Goal: Transaction & Acquisition: Obtain resource

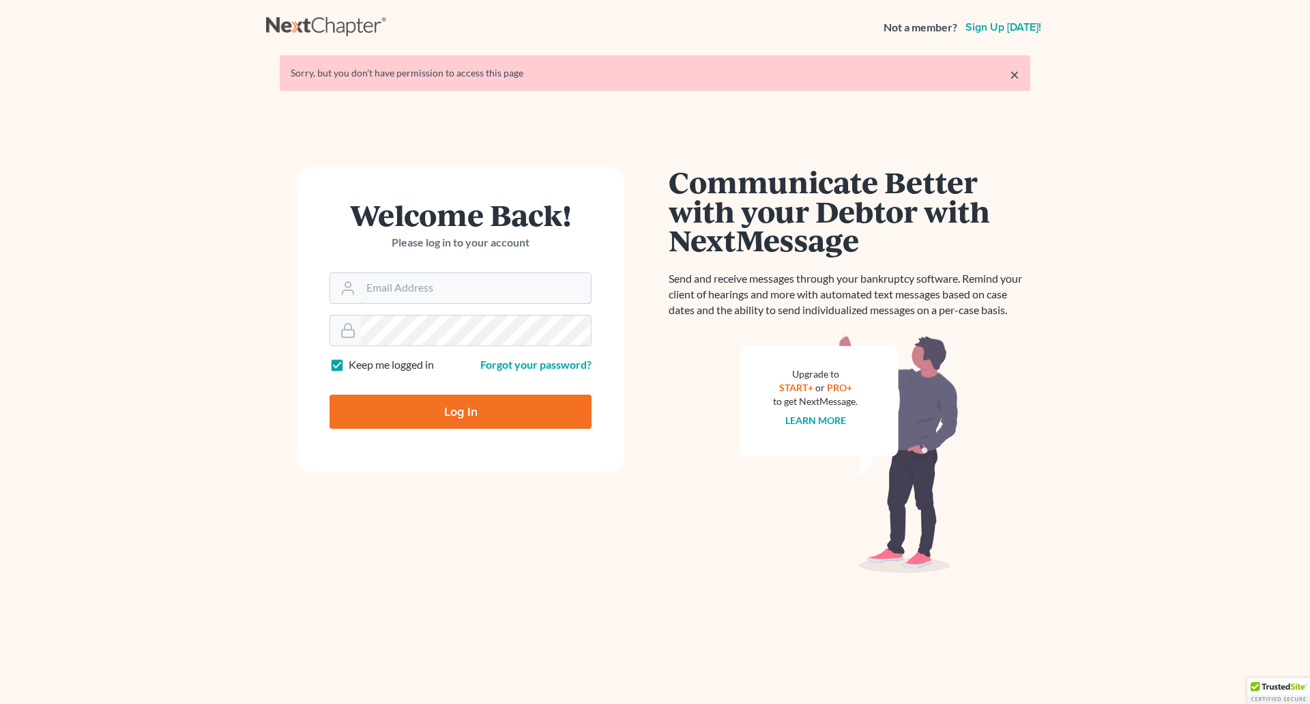
type input "wendy@cgwesq.com"
click at [475, 414] on input "Log In" at bounding box center [461, 411] width 262 height 34
type input "Thinking..."
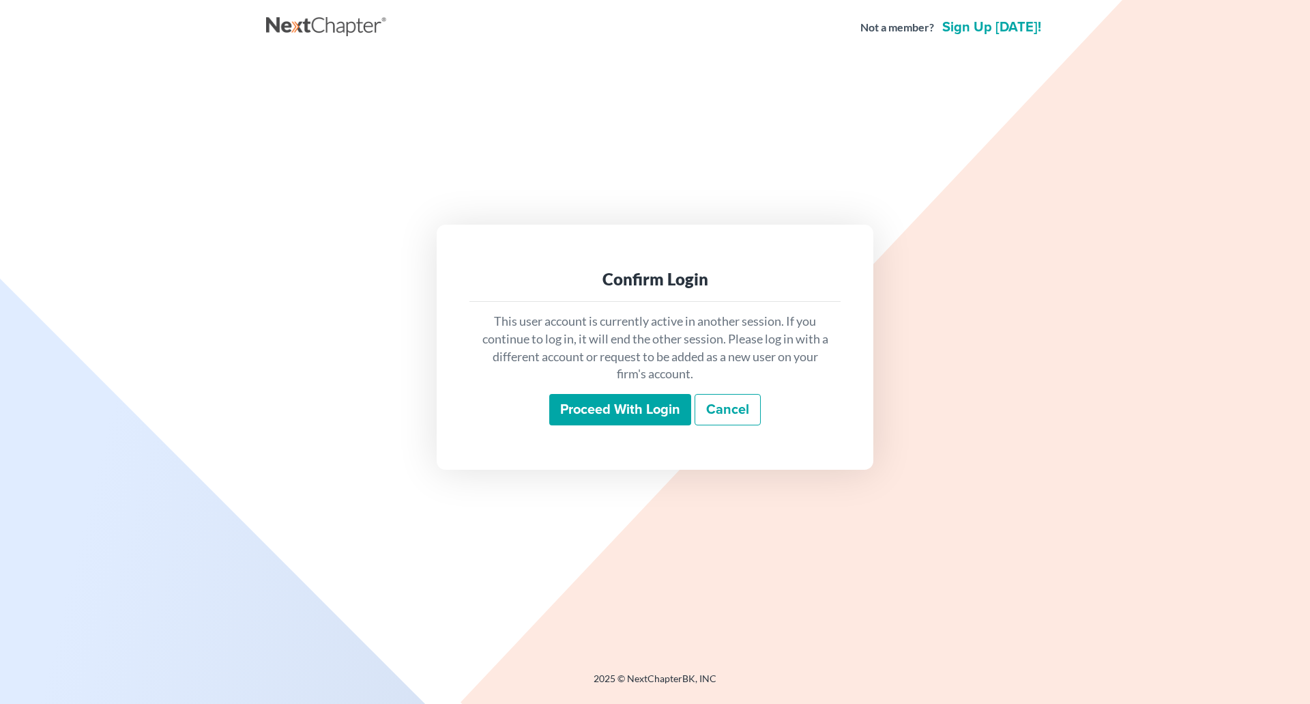
click at [613, 414] on input "Proceed with login" at bounding box center [620, 409] width 142 height 31
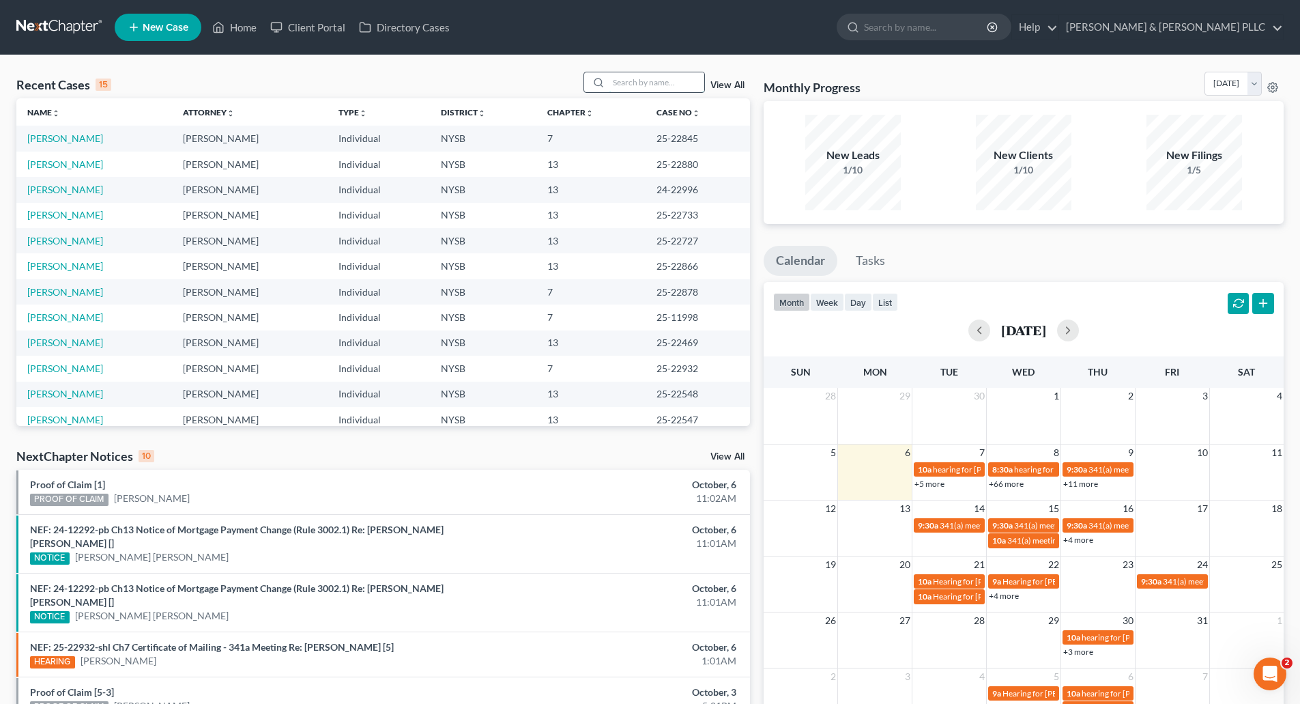
click at [625, 81] on input "search" at bounding box center [657, 82] width 96 height 20
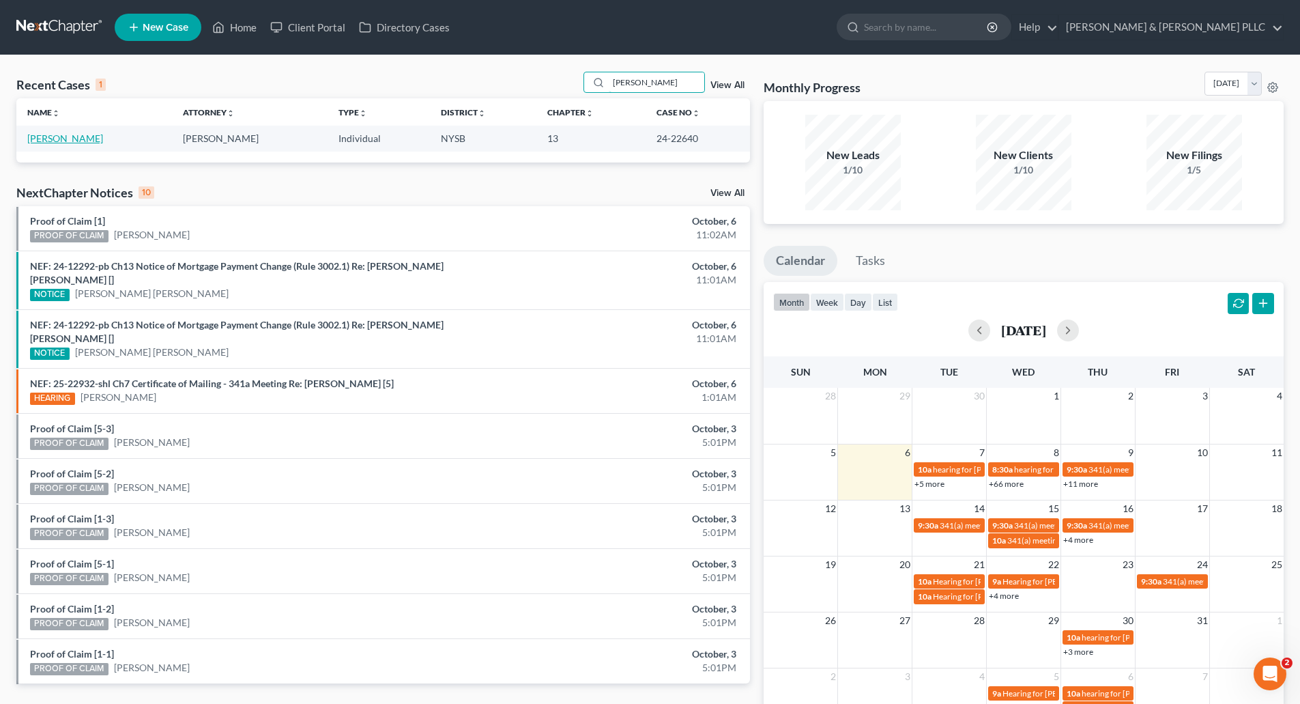
type input "[PERSON_NAME]"
click at [72, 139] on link "[PERSON_NAME]" at bounding box center [65, 138] width 76 height 12
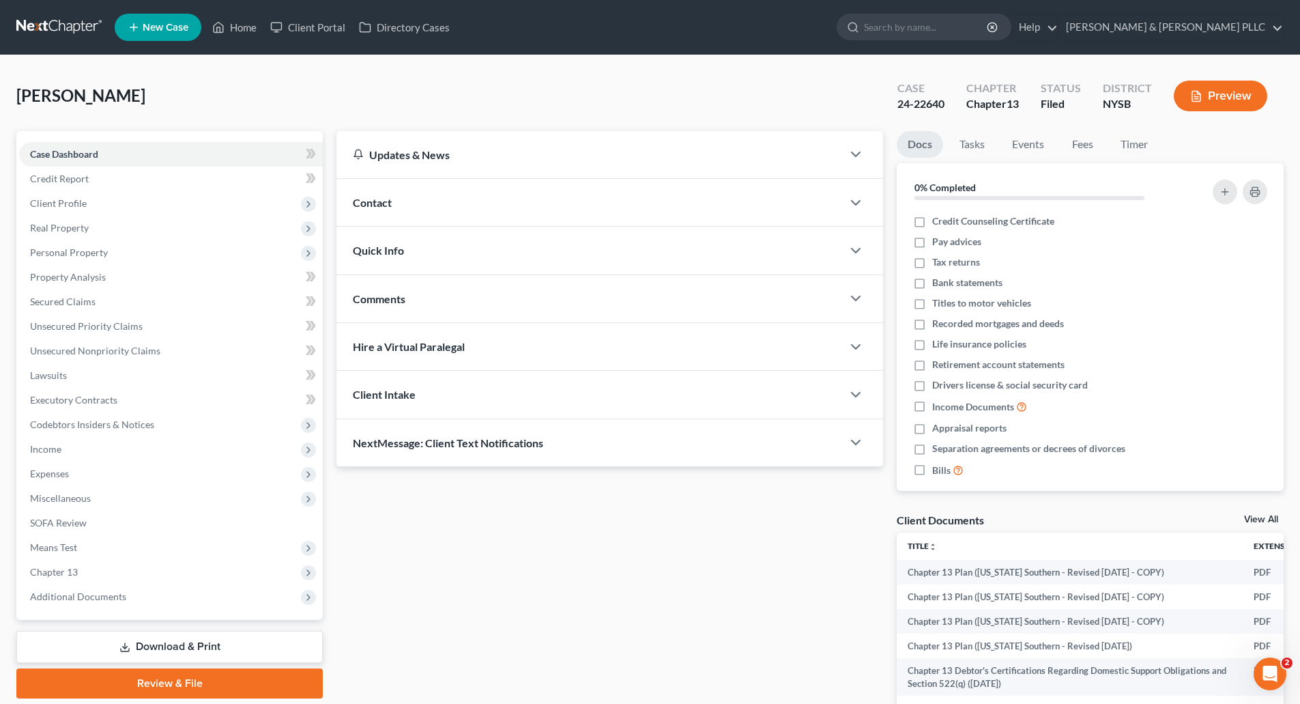
scroll to position [124, 0]
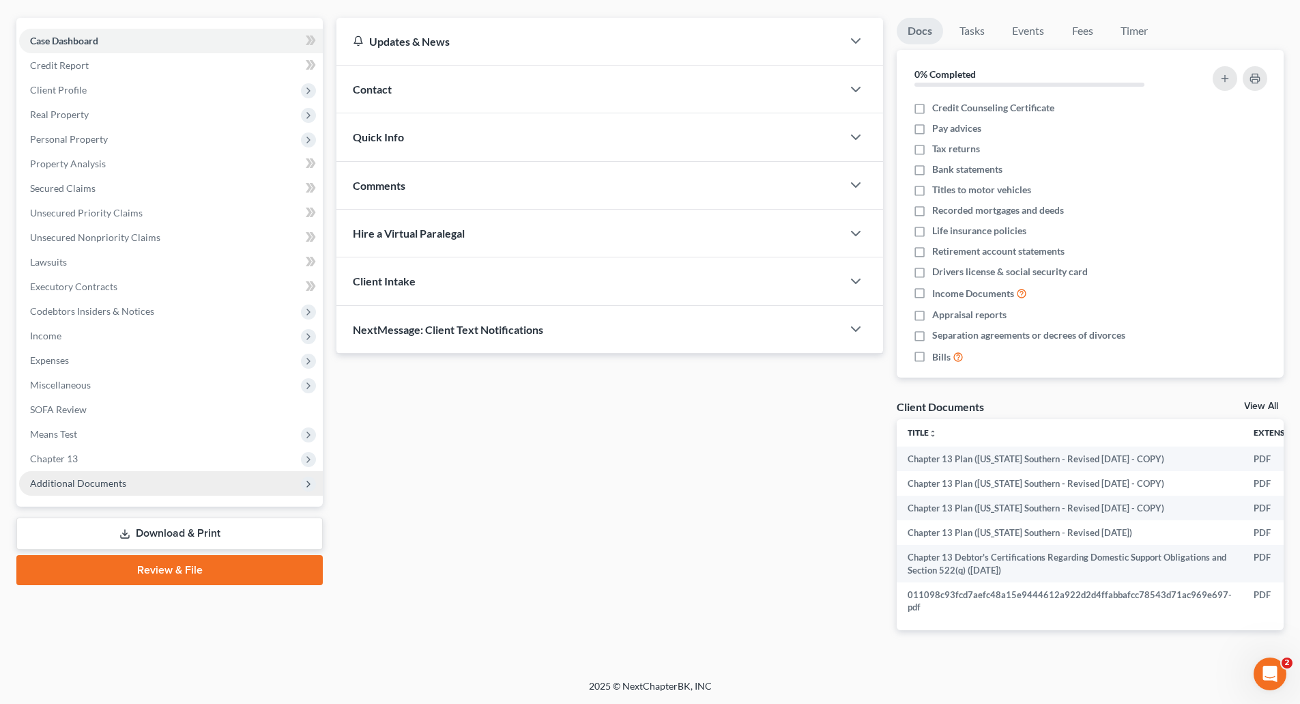
click at [94, 477] on span "Additional Documents" at bounding box center [78, 483] width 96 height 12
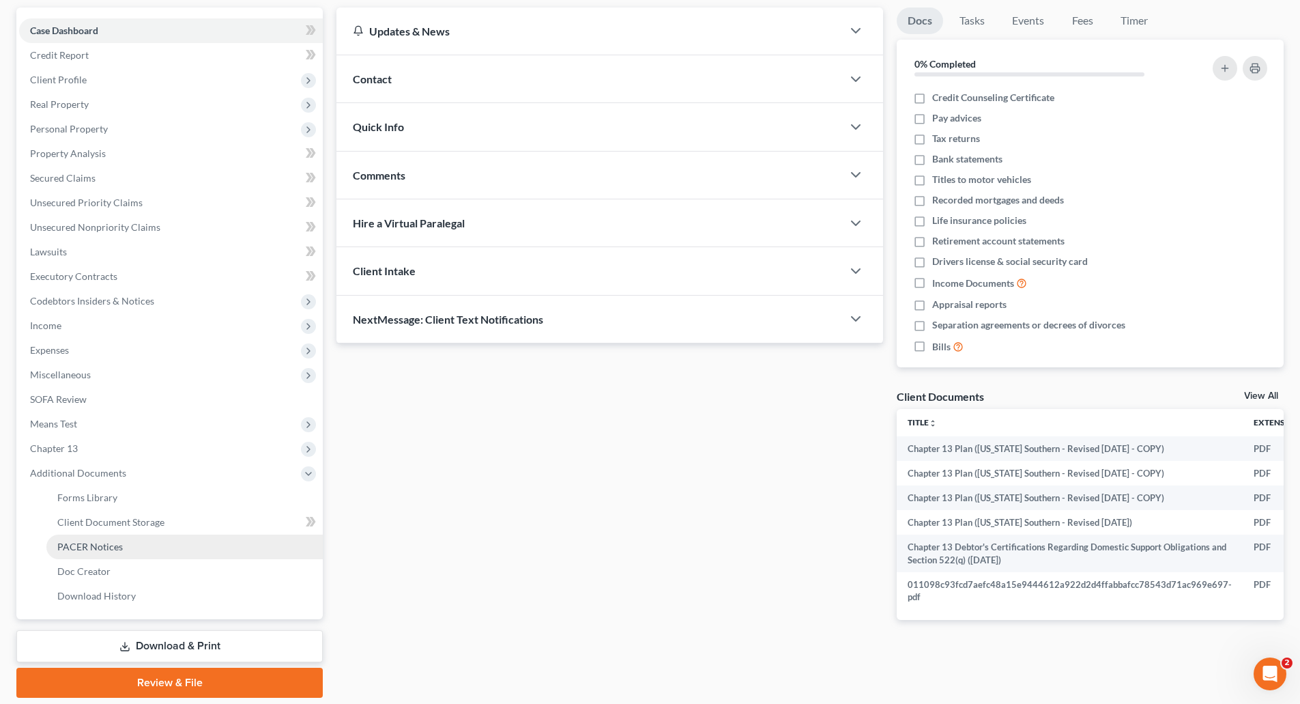
click at [108, 543] on span "PACER Notices" at bounding box center [90, 547] width 66 height 12
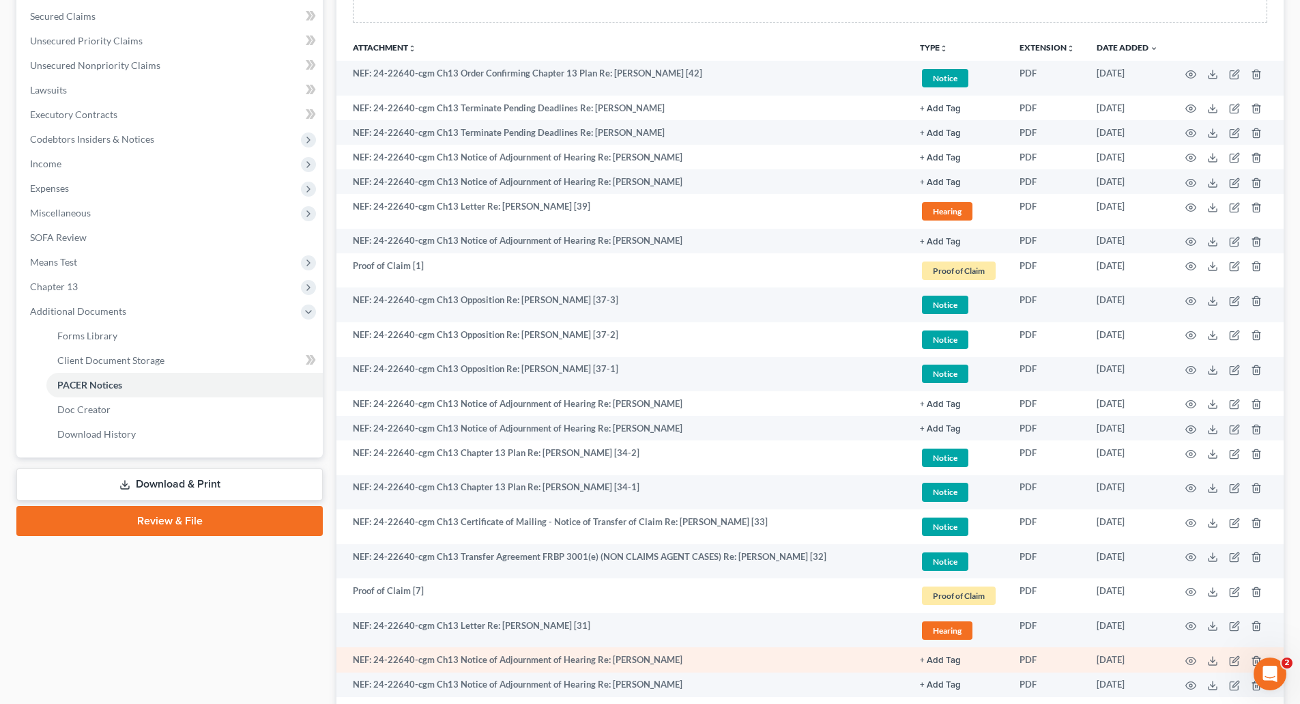
scroll to position [273, 0]
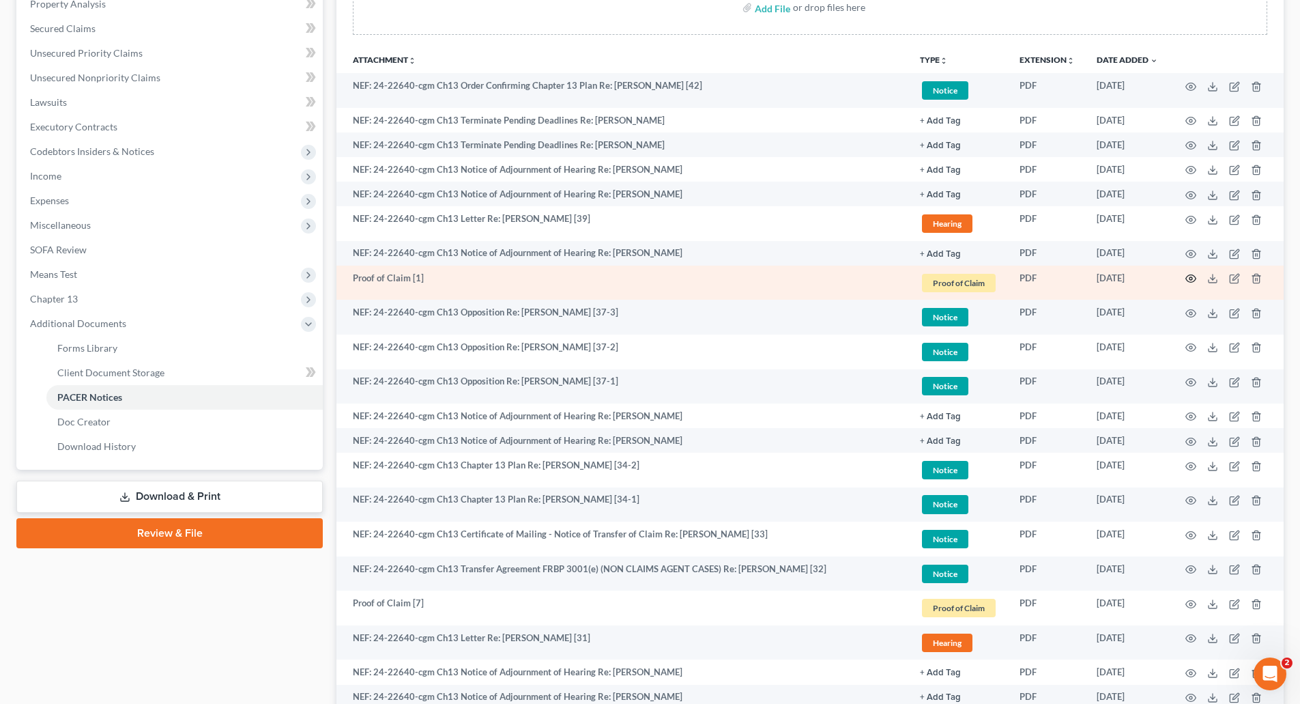
click at [1192, 276] on icon "button" at bounding box center [1191, 278] width 11 height 11
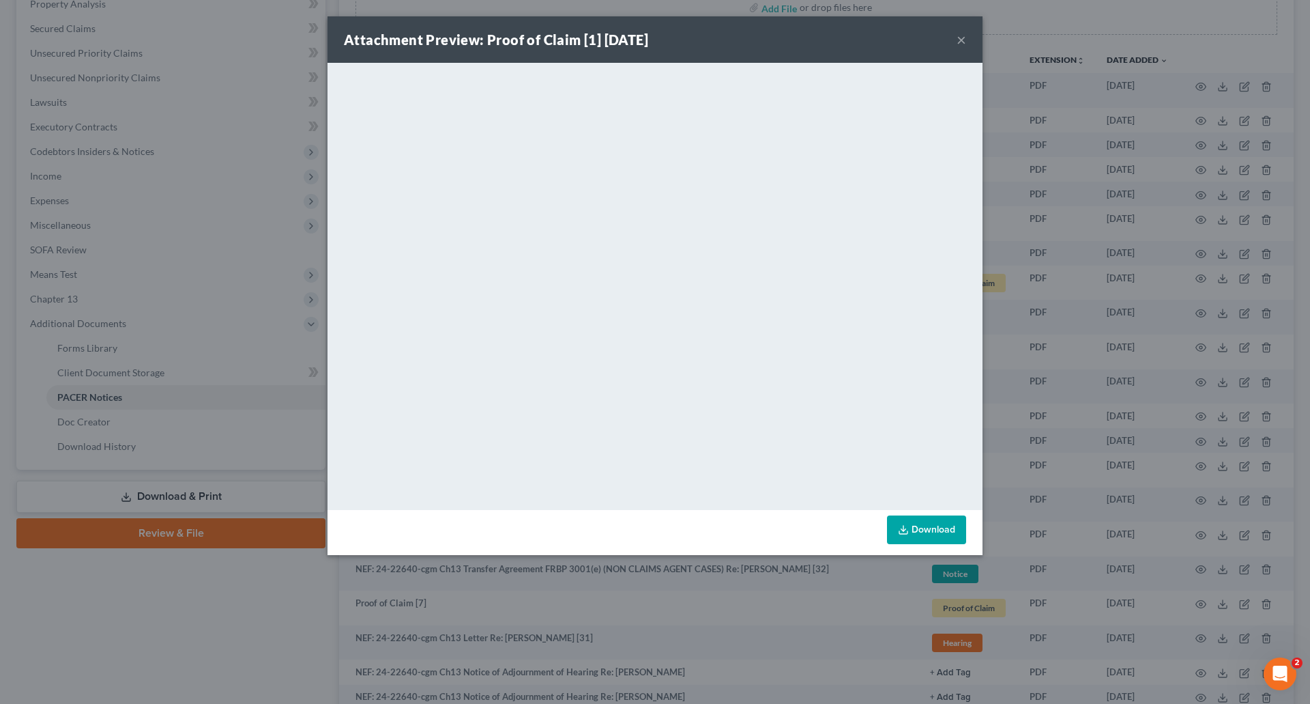
click at [962, 37] on button "×" at bounding box center [962, 39] width 10 height 16
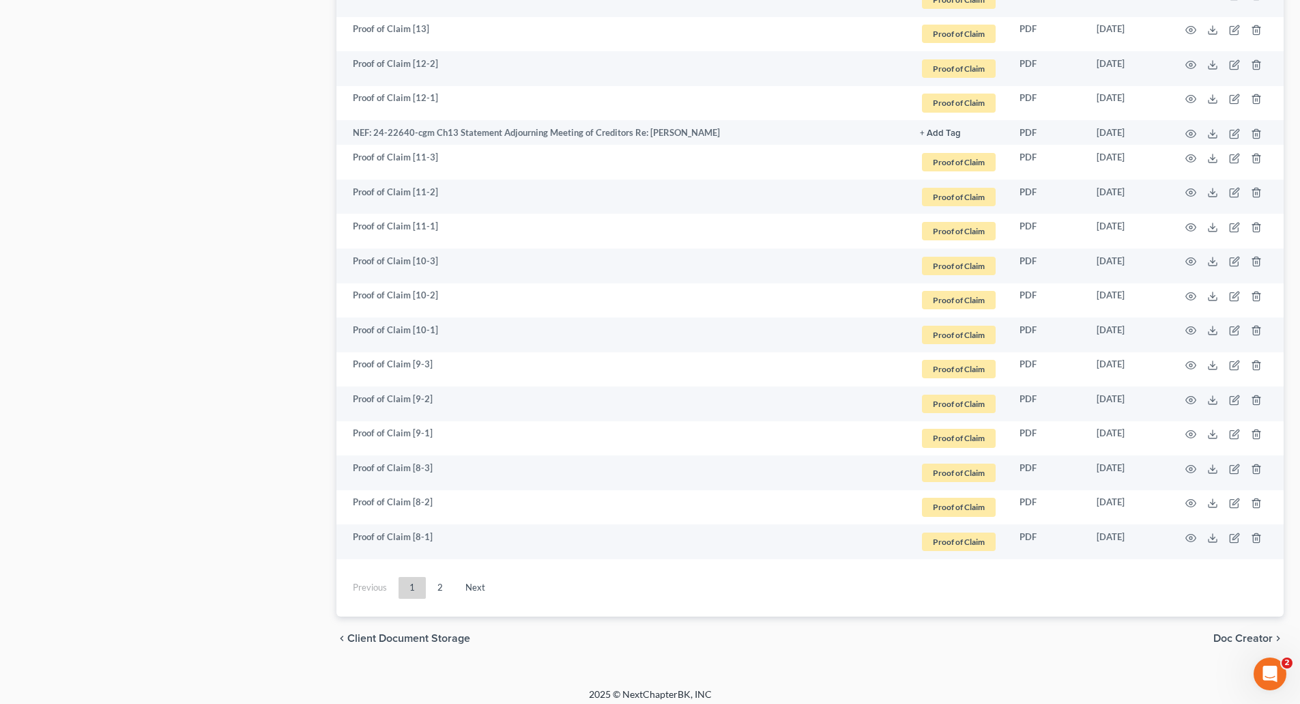
scroll to position [2210, 0]
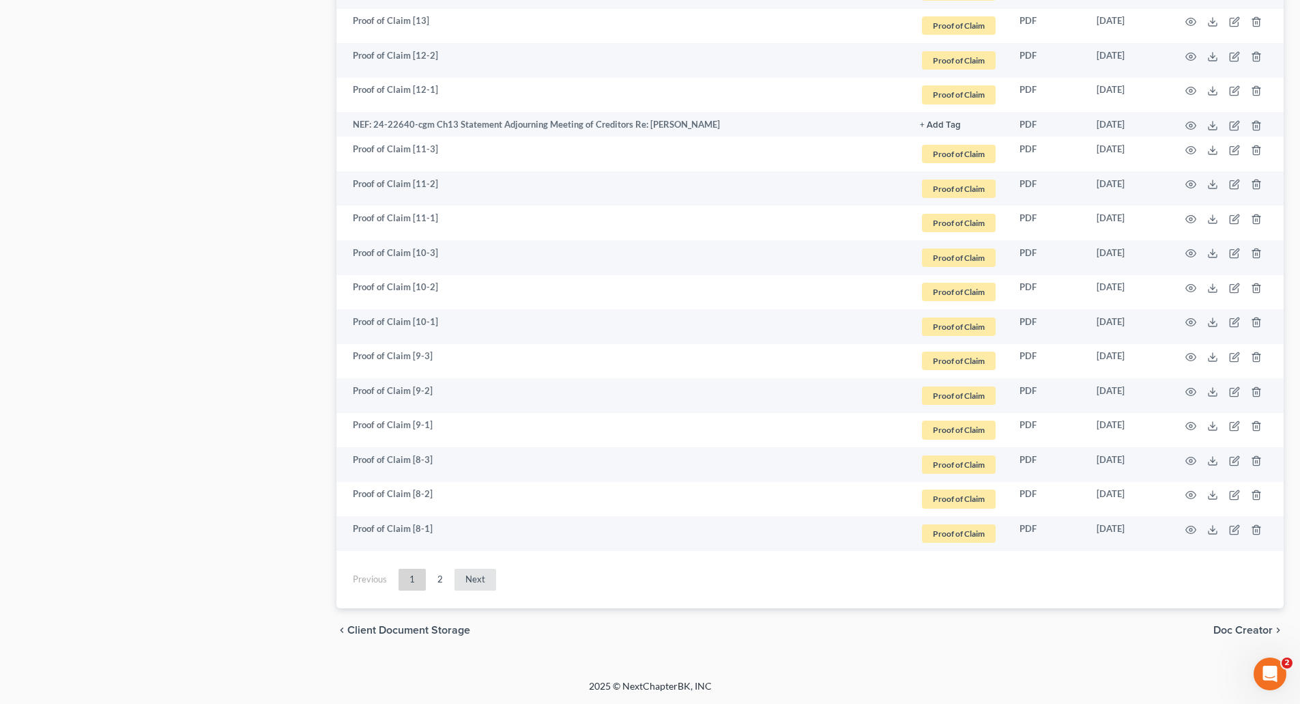
click at [479, 578] on link "Next" at bounding box center [476, 580] width 42 height 22
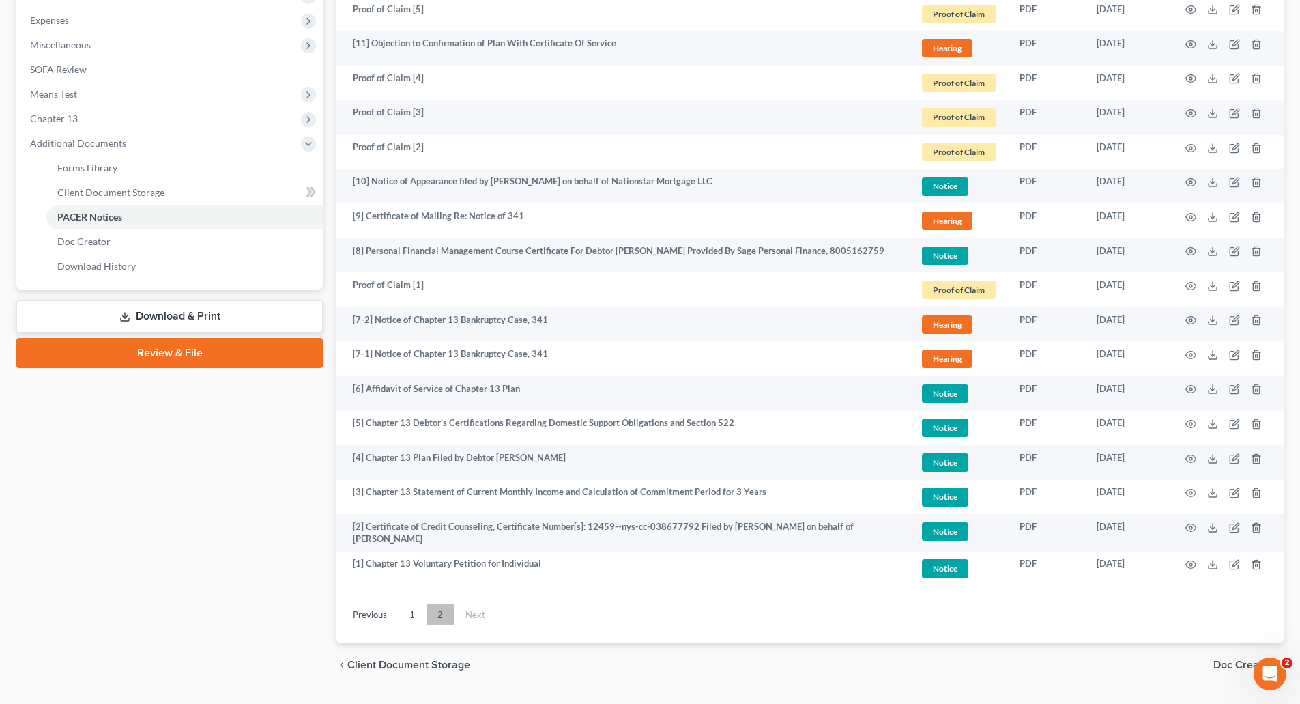
scroll to position [488, 0]
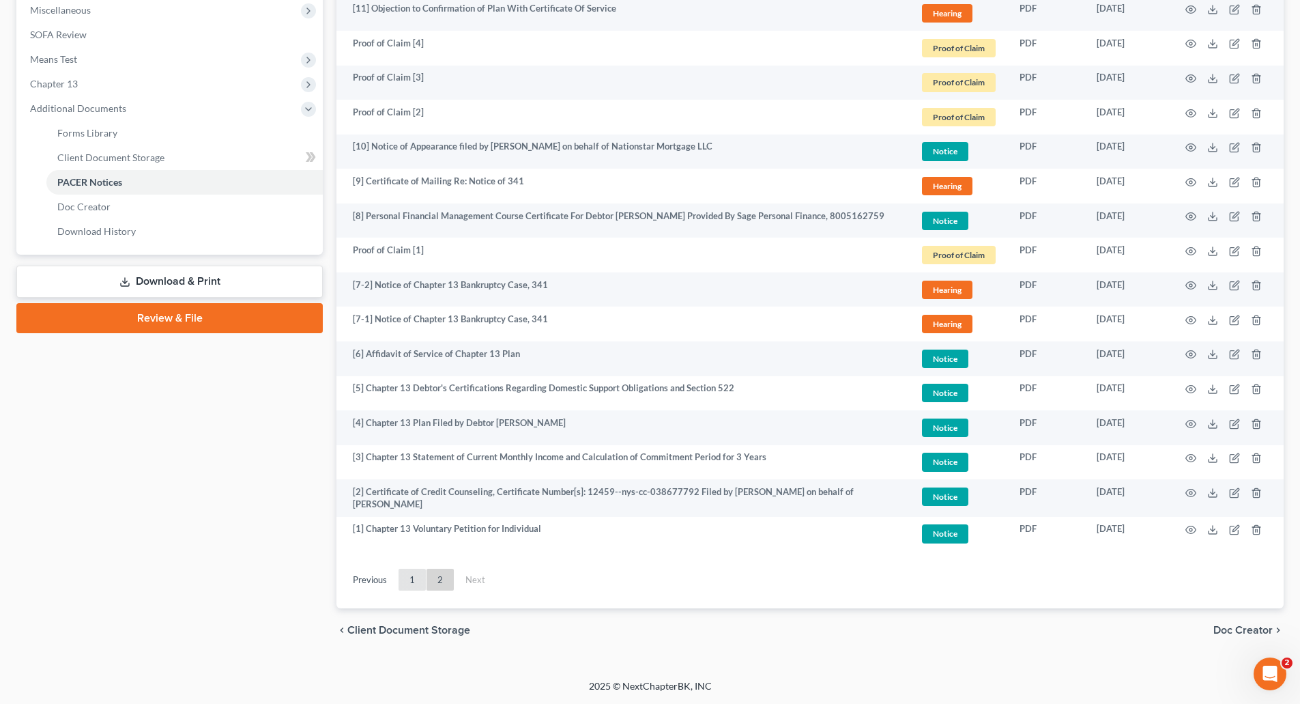
click at [410, 579] on link "1" at bounding box center [412, 580] width 27 height 22
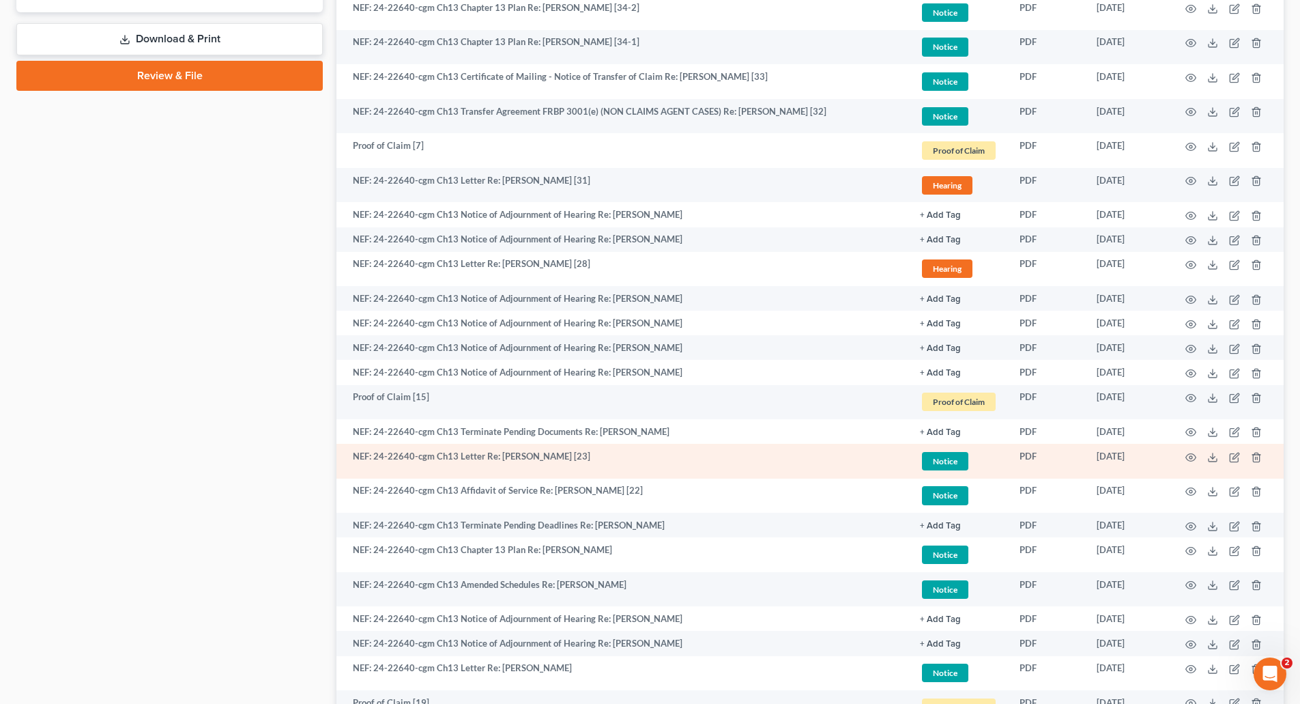
scroll to position [761, 0]
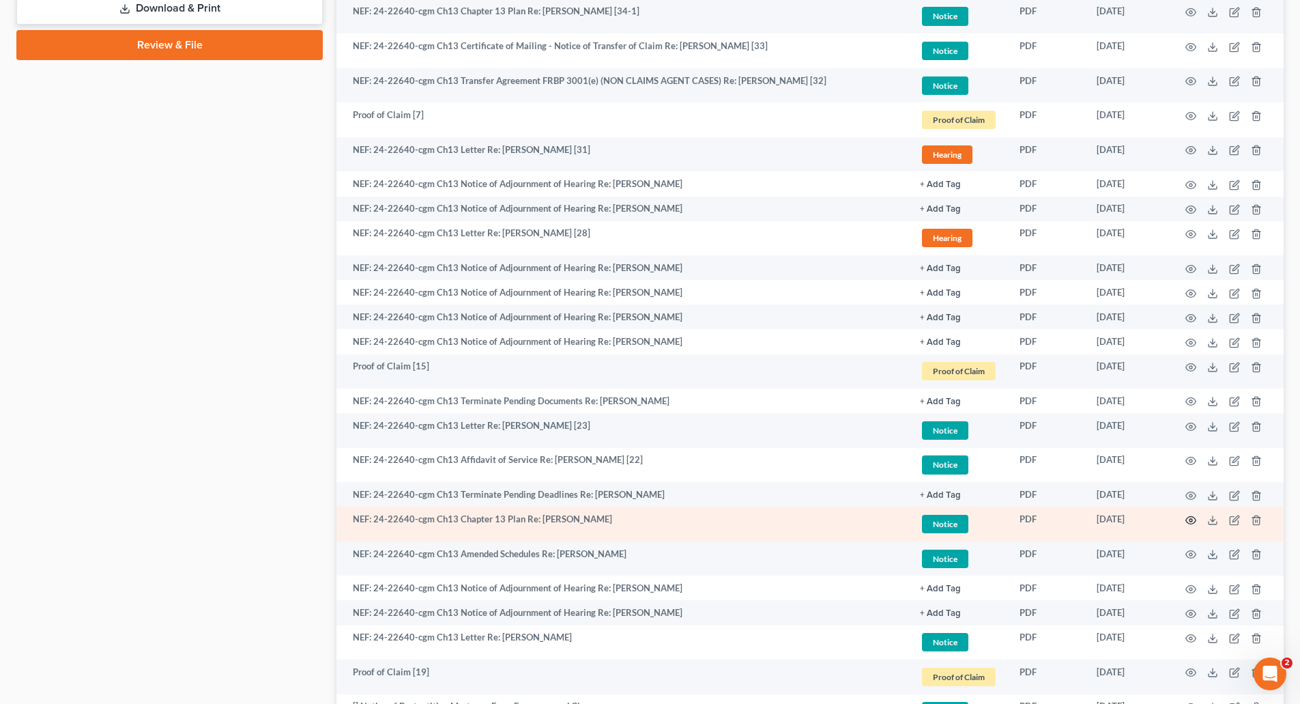
click at [1192, 519] on circle "button" at bounding box center [1191, 520] width 3 height 3
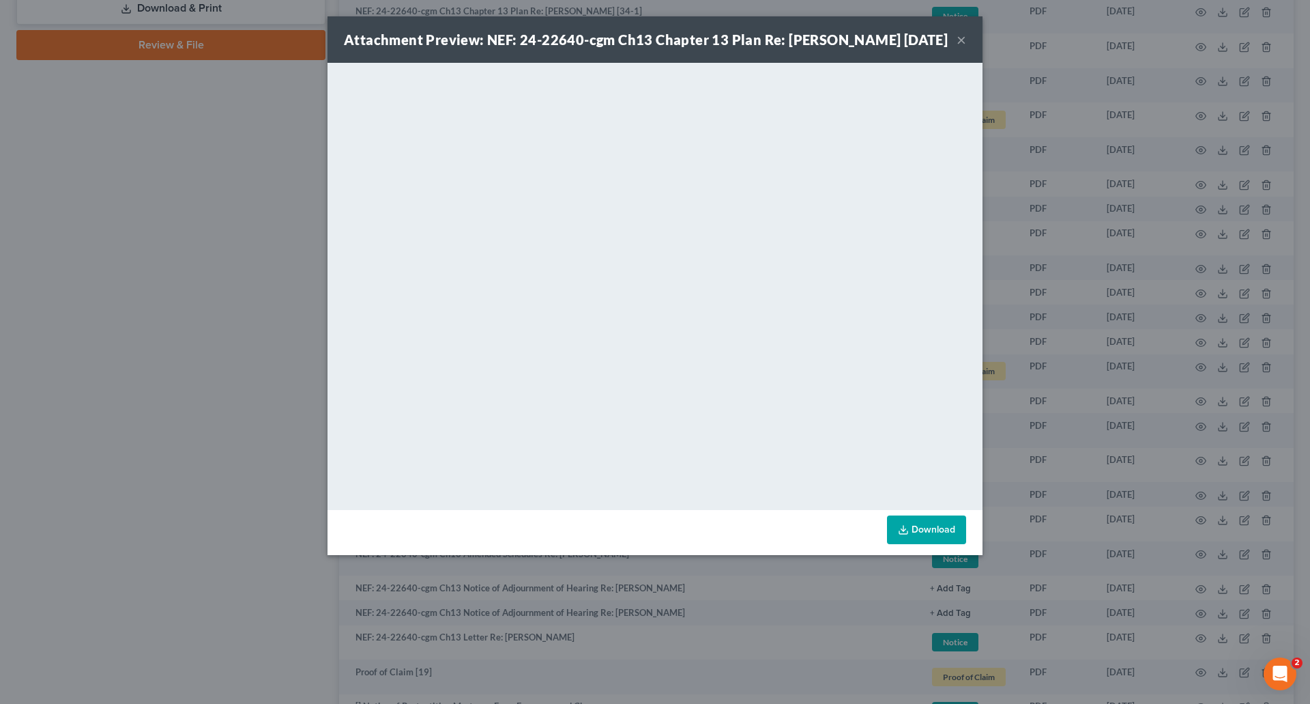
click at [940, 544] on link "Download" at bounding box center [926, 529] width 79 height 29
click at [960, 47] on button "×" at bounding box center [962, 39] width 10 height 16
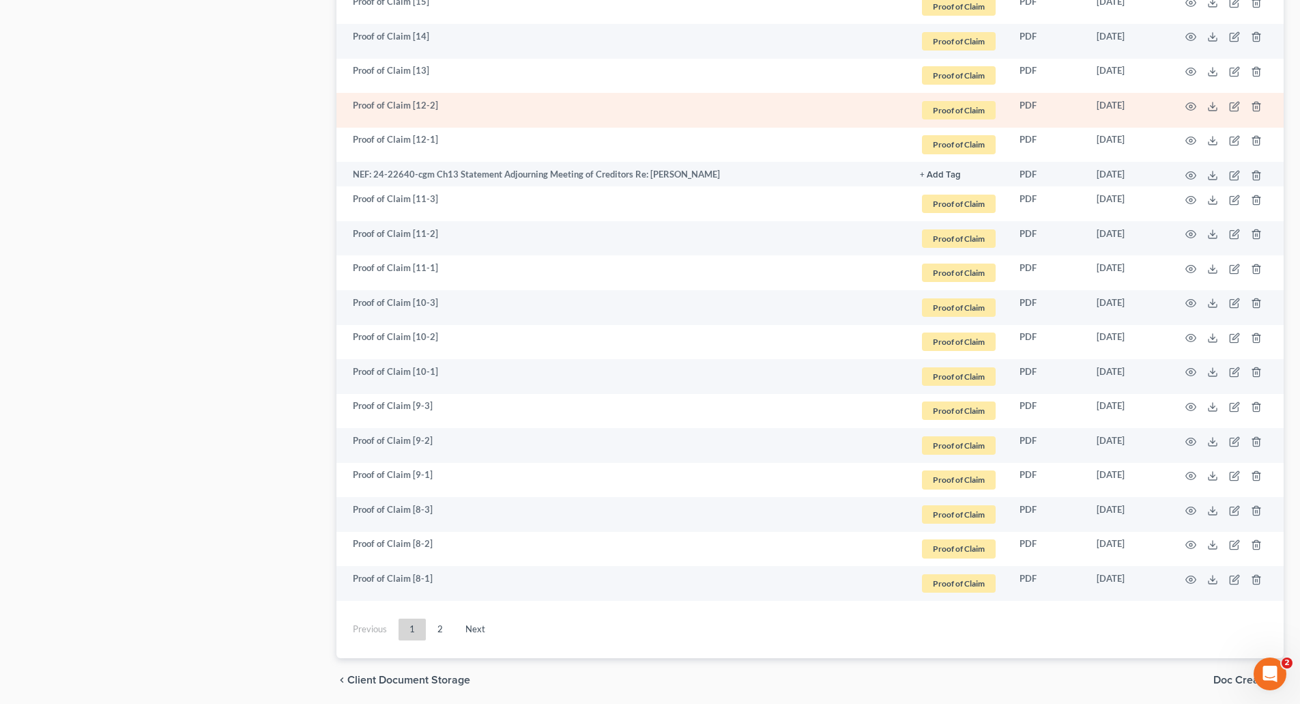
scroll to position [2210, 0]
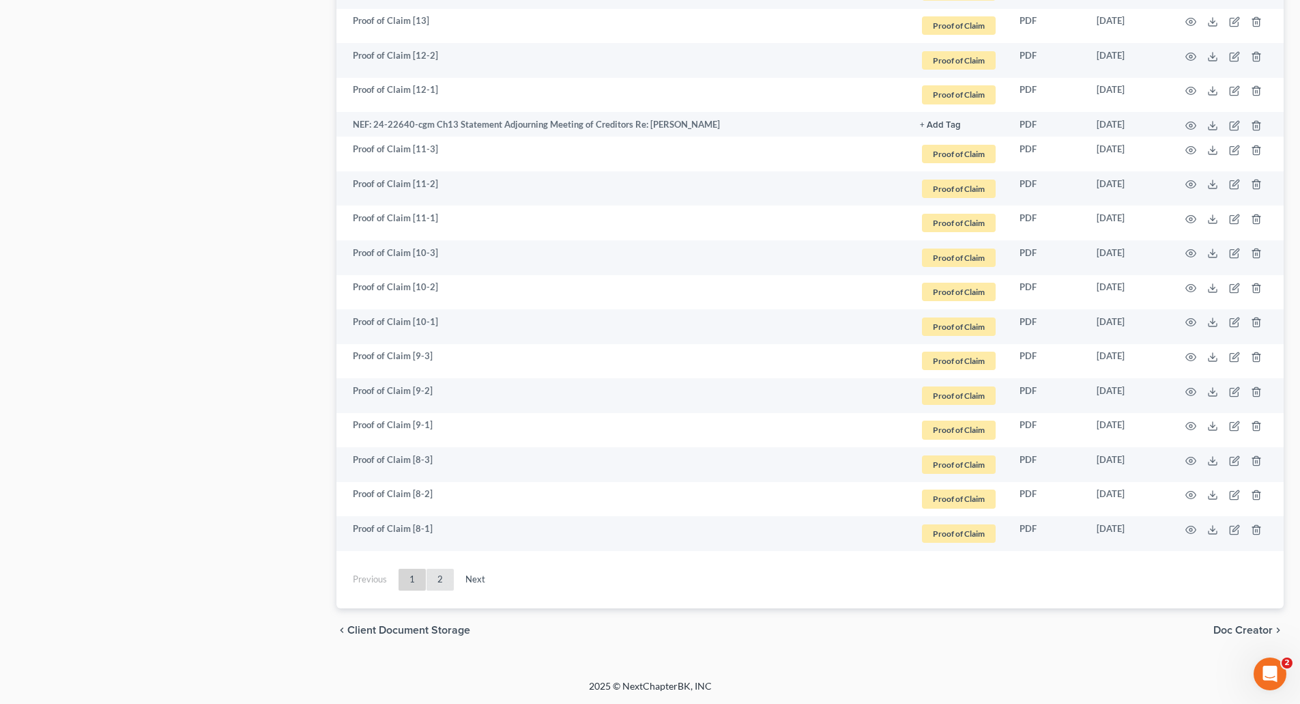
drag, startPoint x: 440, startPoint y: 579, endPoint x: 446, endPoint y: 571, distance: 9.3
click at [440, 579] on link "2" at bounding box center [440, 580] width 27 height 22
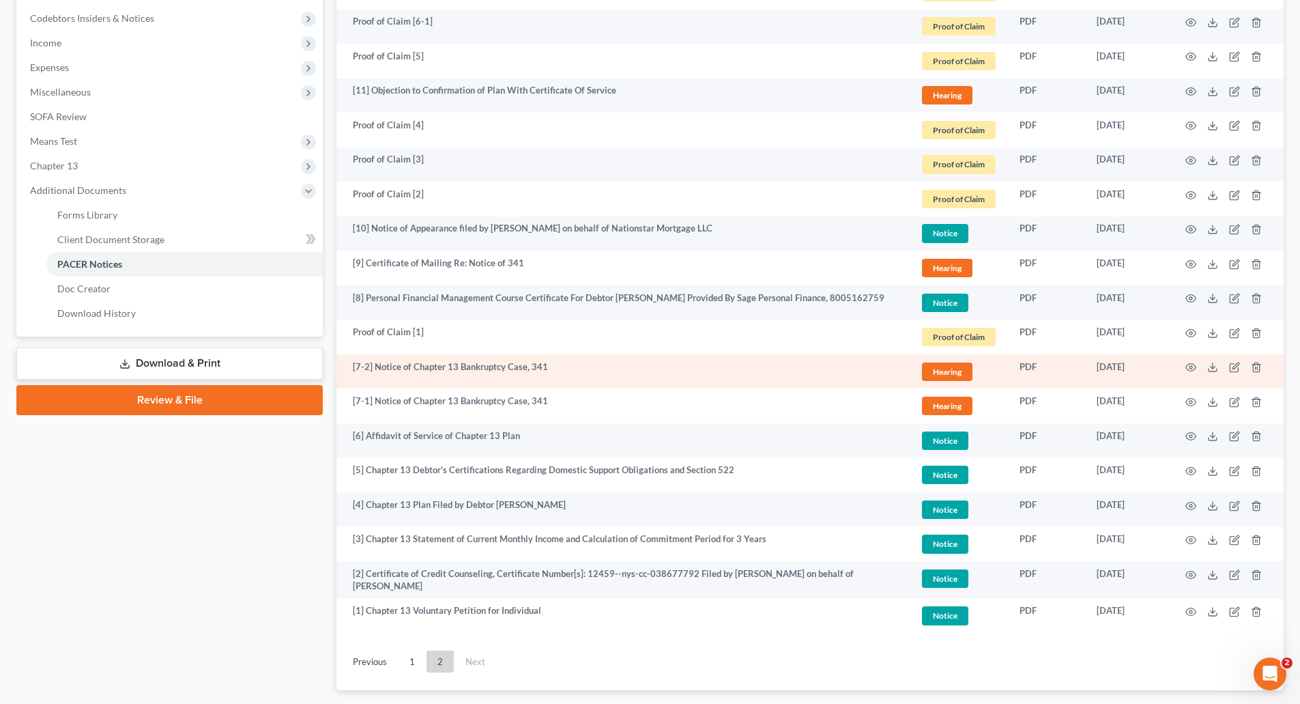
scroll to position [488, 0]
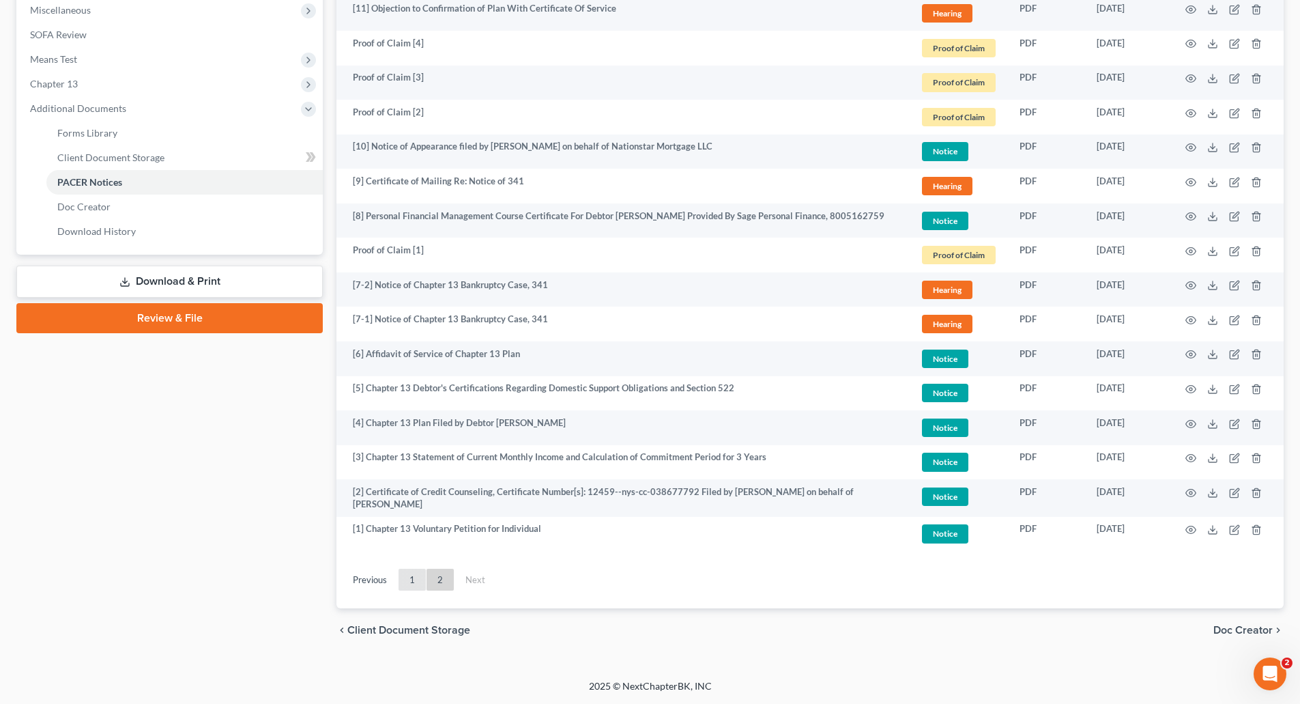
click at [412, 579] on link "1" at bounding box center [412, 580] width 27 height 22
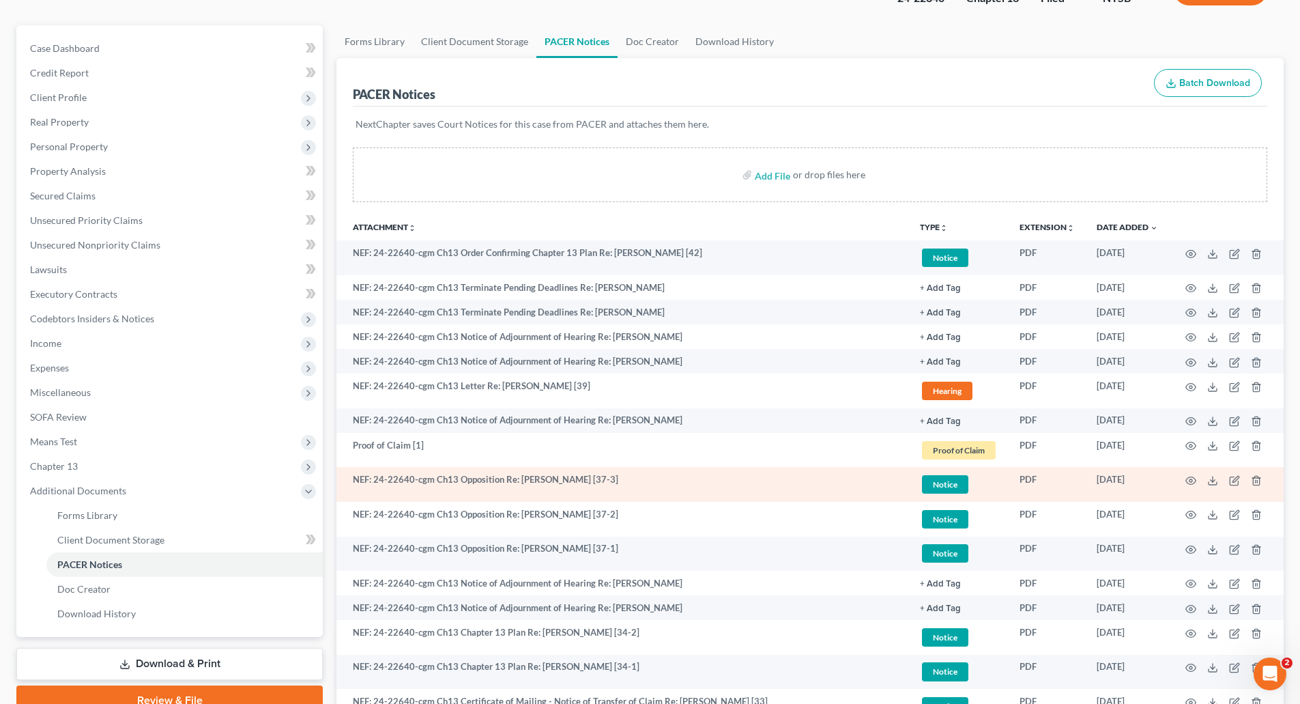
scroll to position [0, 0]
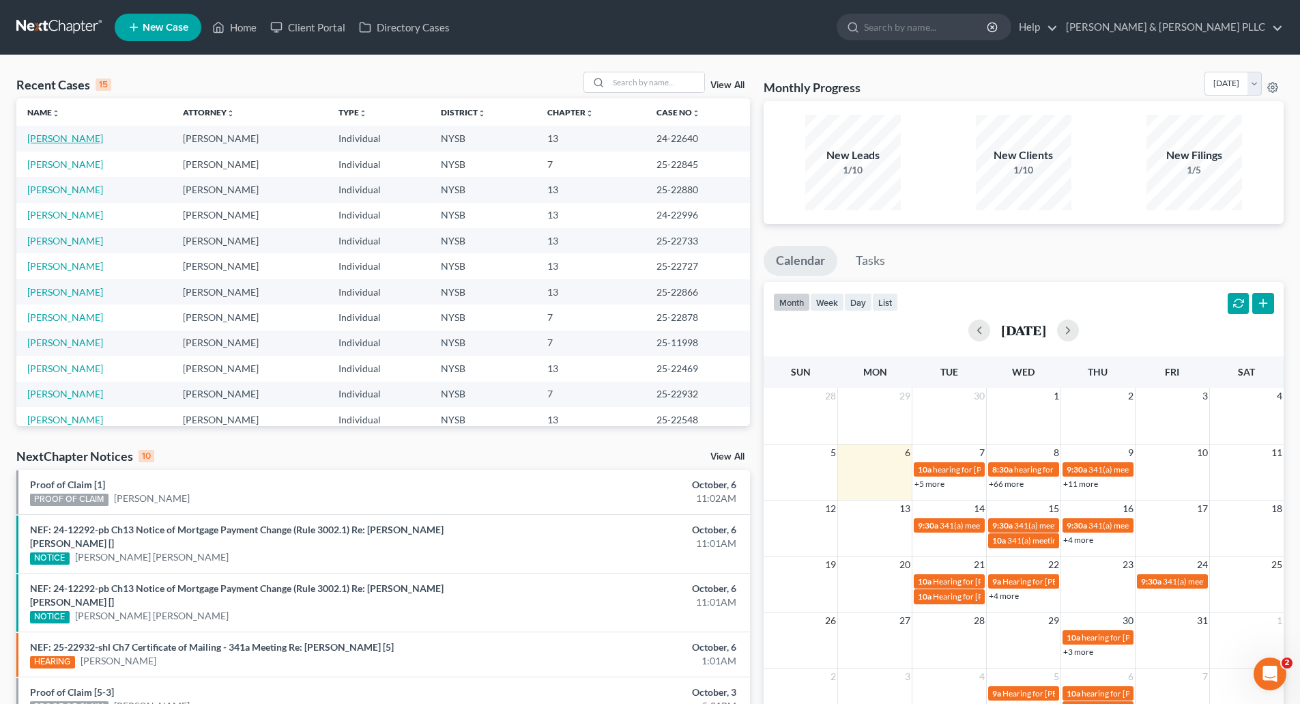
click at [73, 138] on link "Becker, Stephen" at bounding box center [65, 138] width 76 height 12
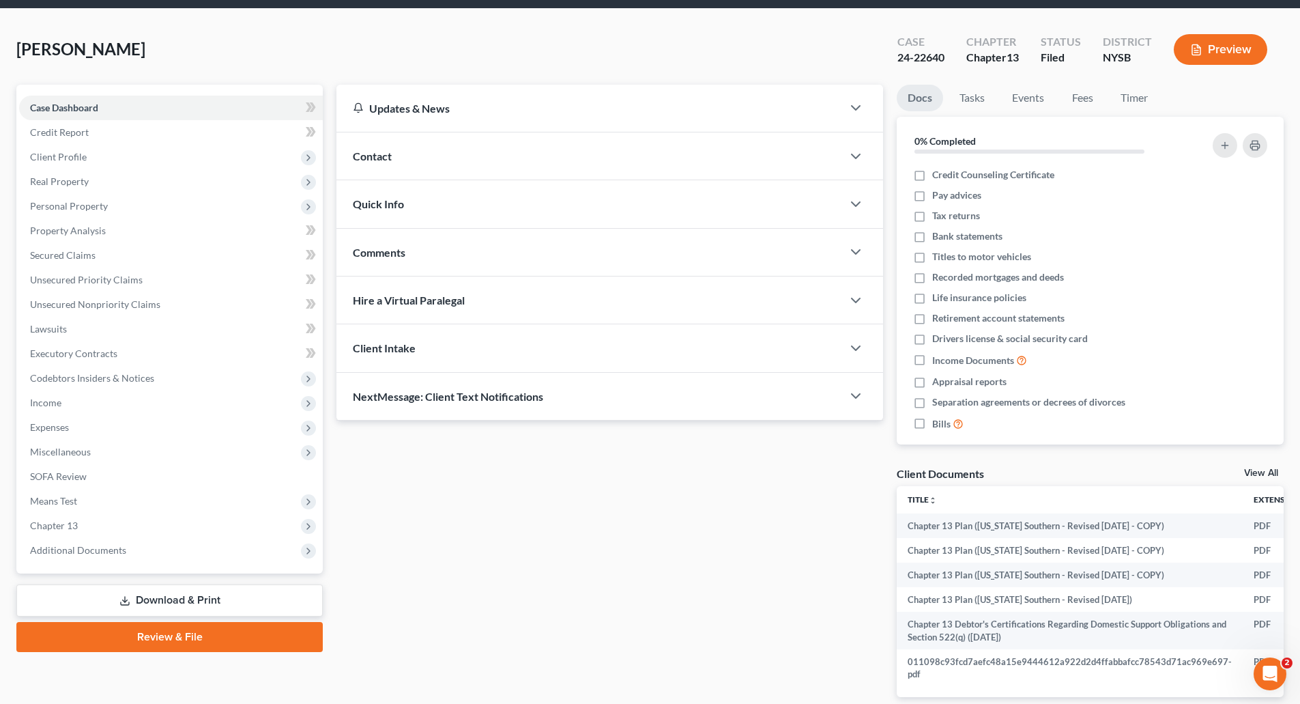
scroll to position [68, 0]
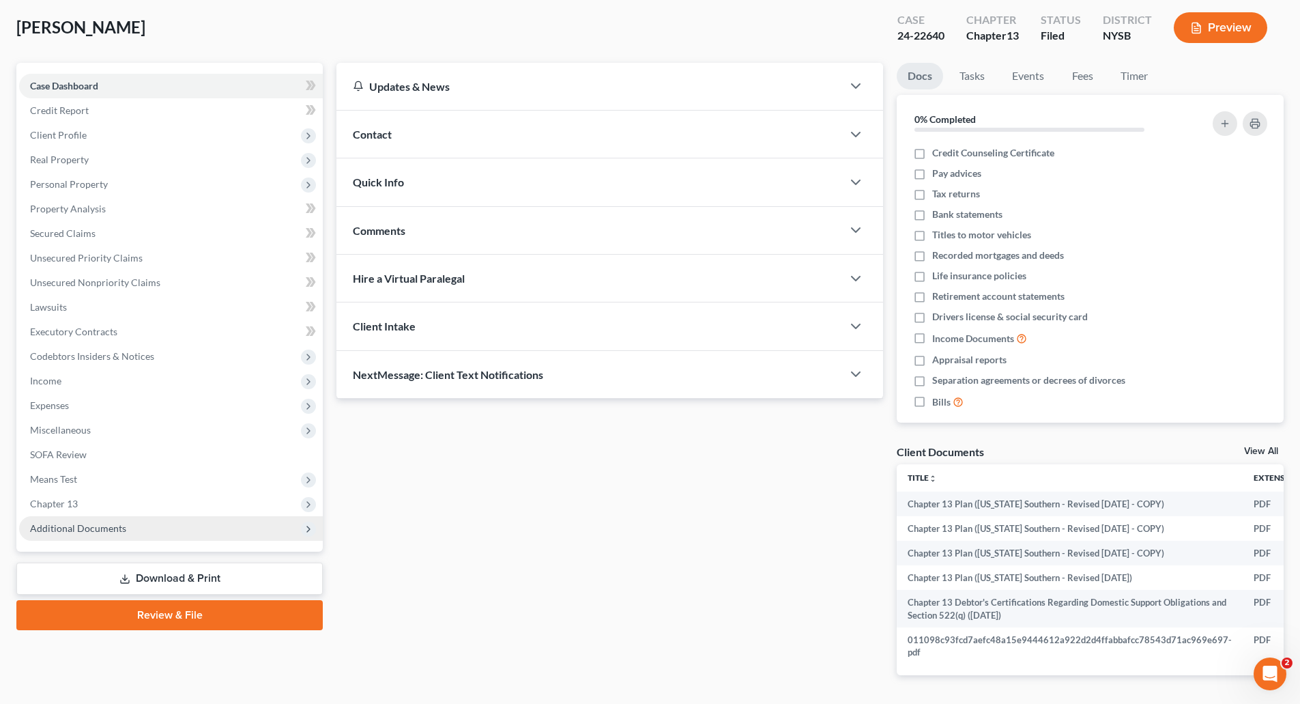
click at [91, 528] on span "Additional Documents" at bounding box center [78, 528] width 96 height 12
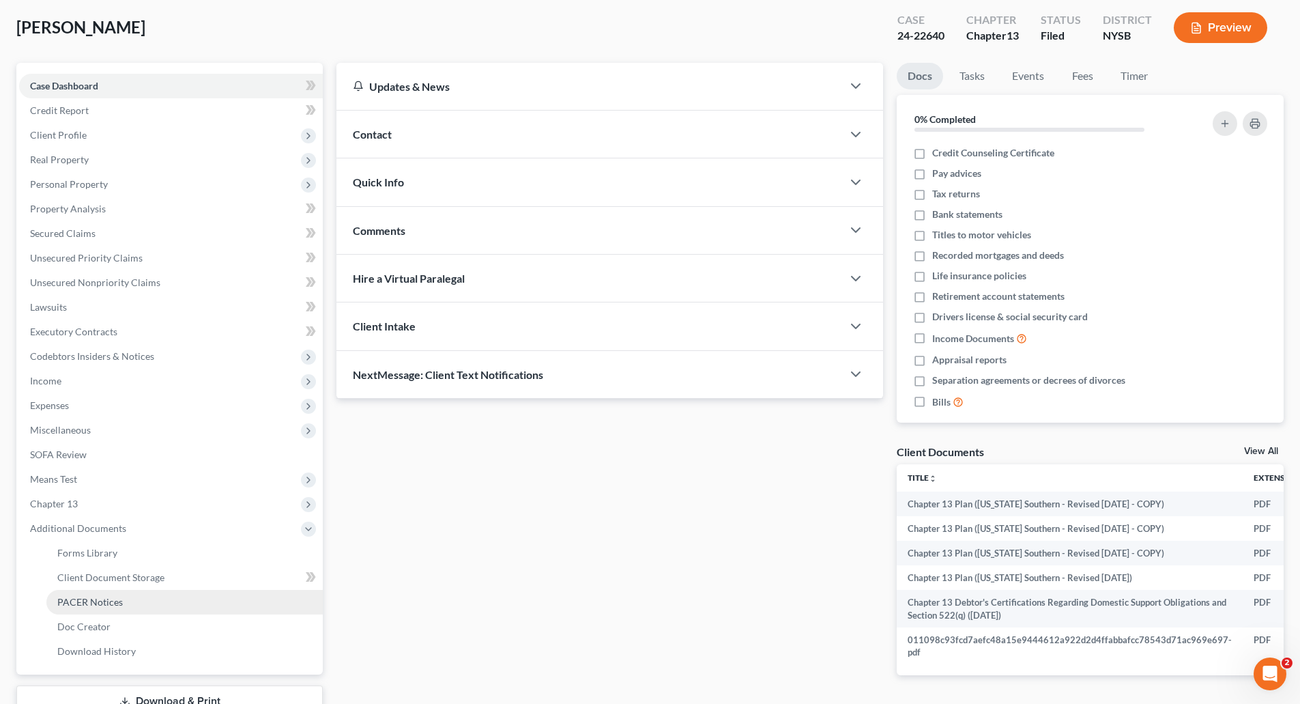
click at [120, 604] on span "PACER Notices" at bounding box center [90, 602] width 66 height 12
